Goal: Information Seeking & Learning: Learn about a topic

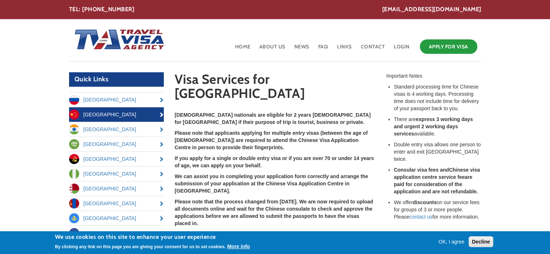
click at [454, 241] on button "OK, I agree" at bounding box center [451, 241] width 32 height 7
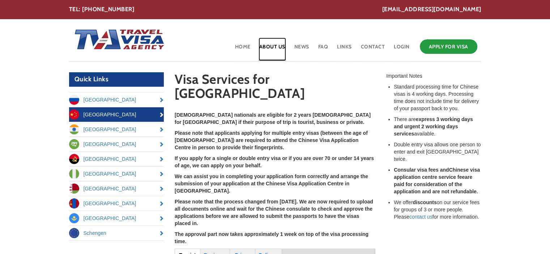
click at [276, 45] on link "About Us" at bounding box center [271, 49] width 27 height 23
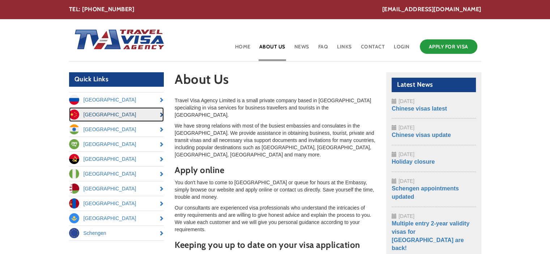
click at [155, 115] on link "[GEOGRAPHIC_DATA]" at bounding box center [116, 114] width 95 height 14
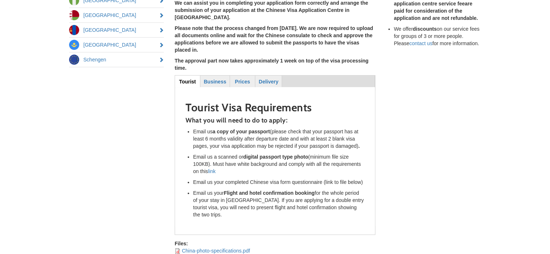
scroll to position [159, 0]
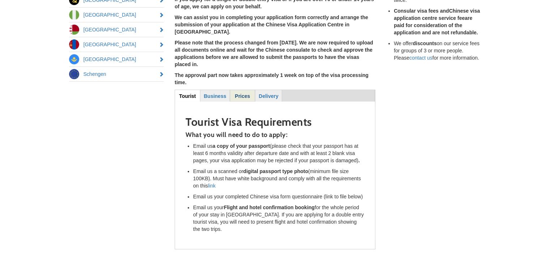
click at [240, 93] on strong "Prices" at bounding box center [242, 96] width 15 height 6
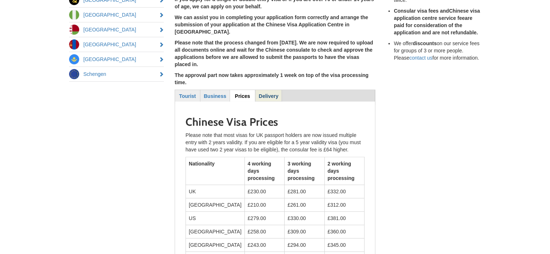
click at [267, 93] on strong "Delivery" at bounding box center [268, 96] width 20 height 6
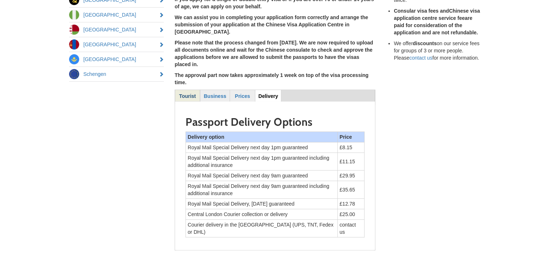
click at [187, 93] on strong "Tourist" at bounding box center [187, 96] width 17 height 6
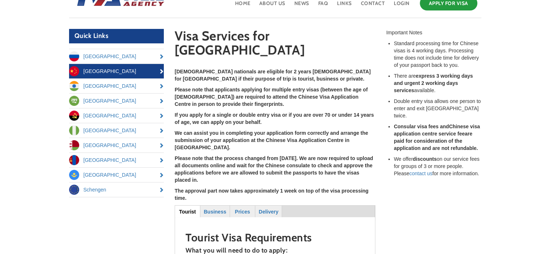
scroll to position [29, 0]
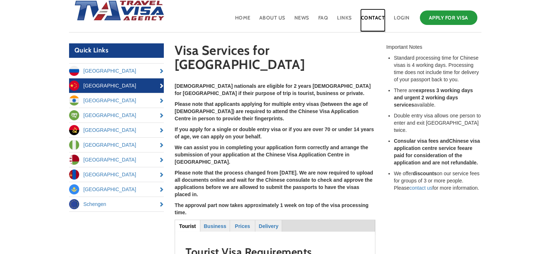
click at [377, 17] on link "Contact" at bounding box center [373, 20] width 26 height 23
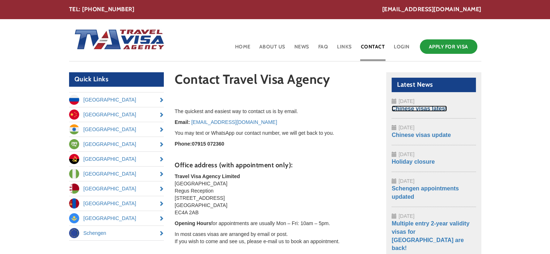
click at [416, 107] on link "Chinese visas latest" at bounding box center [418, 109] width 55 height 6
click at [260, 123] on p "Email: office@travelvisaagency.co.uk" at bounding box center [275, 122] width 201 height 7
drag, startPoint x: 260, startPoint y: 123, endPoint x: 194, endPoint y: 122, distance: 66.1
click at [194, 122] on p "Email: office@travelvisaagency.co.uk" at bounding box center [275, 122] width 201 height 7
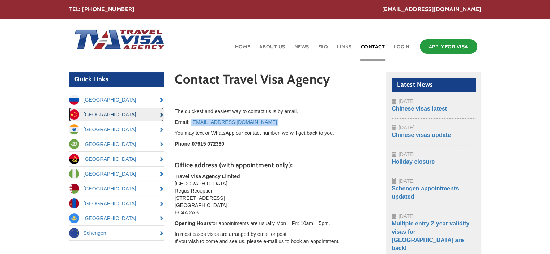
click at [124, 115] on link "[GEOGRAPHIC_DATA]" at bounding box center [116, 114] width 95 height 14
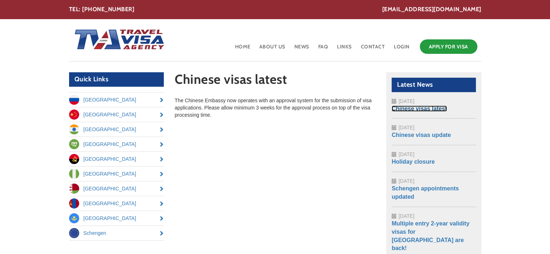
click at [416, 107] on link "Chinese visas latest" at bounding box center [418, 109] width 55 height 6
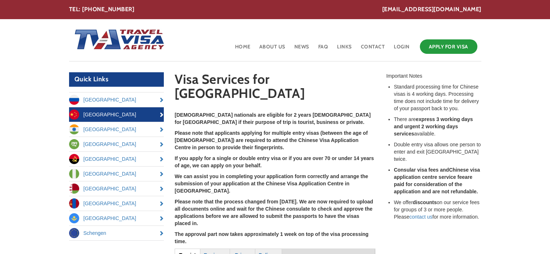
scroll to position [222, 0]
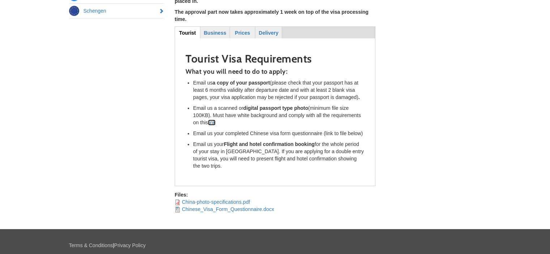
click at [215, 120] on link "link" at bounding box center [212, 123] width 8 height 6
